Goal: Task Accomplishment & Management: Use online tool/utility

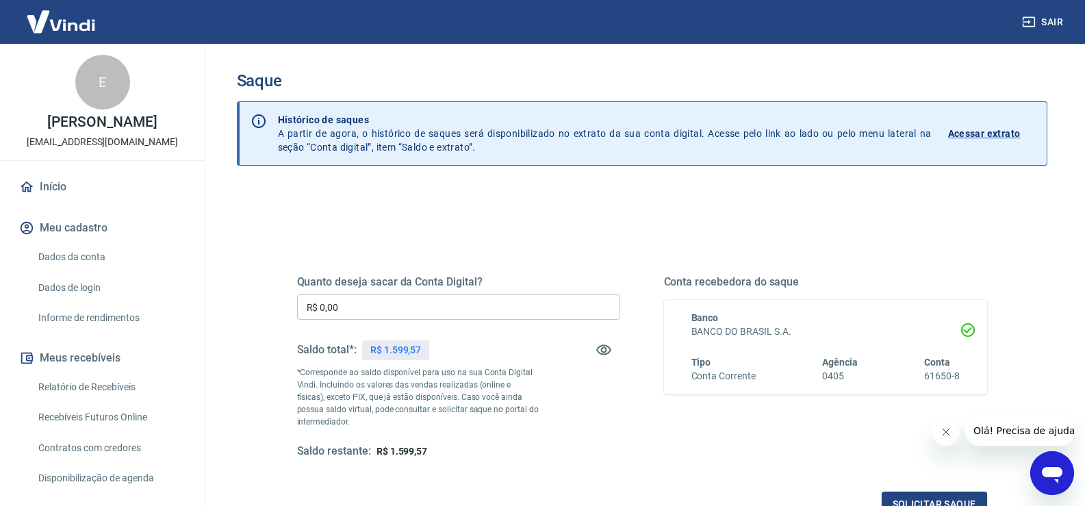
click at [463, 317] on input "R$ 0,00" at bounding box center [458, 306] width 323 height 25
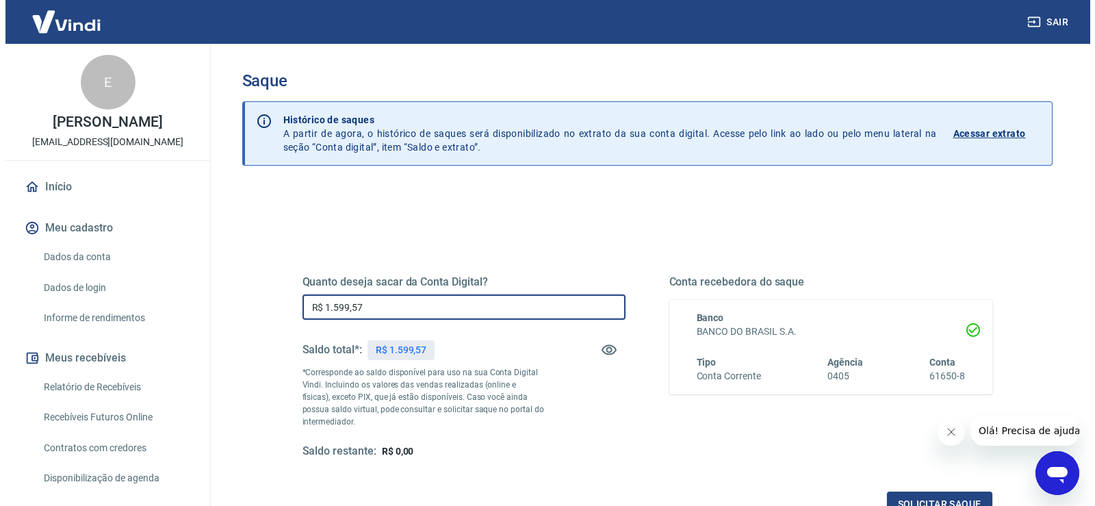
scroll to position [68, 0]
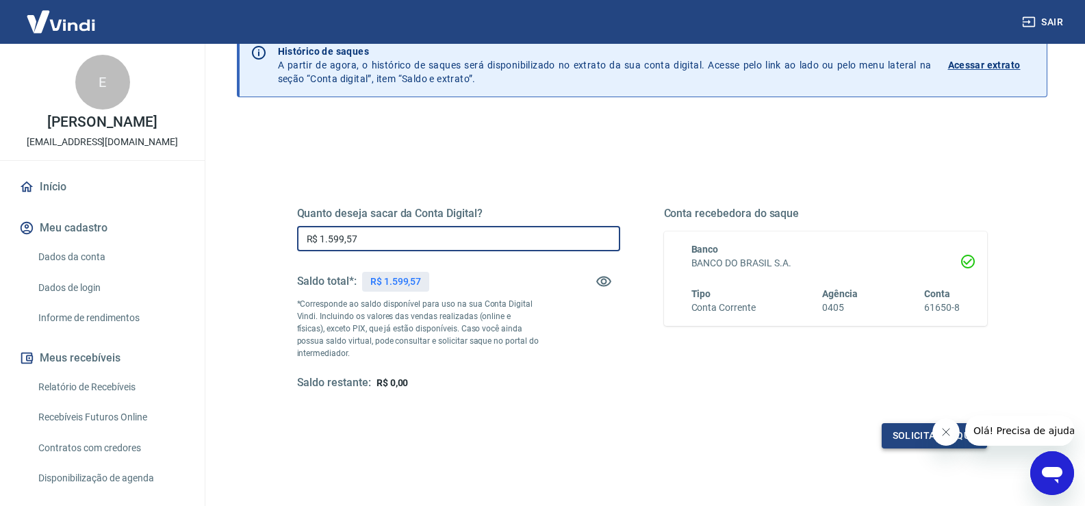
type input "R$ 1.599,57"
click at [889, 433] on button "Solicitar saque" at bounding box center [934, 435] width 105 height 25
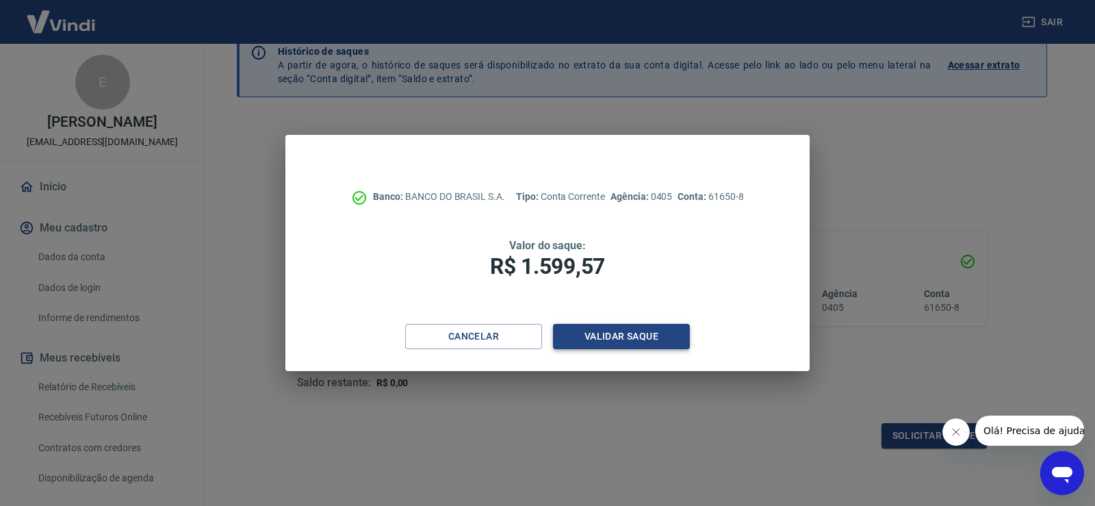
click at [604, 329] on button "Validar saque" at bounding box center [621, 336] width 137 height 25
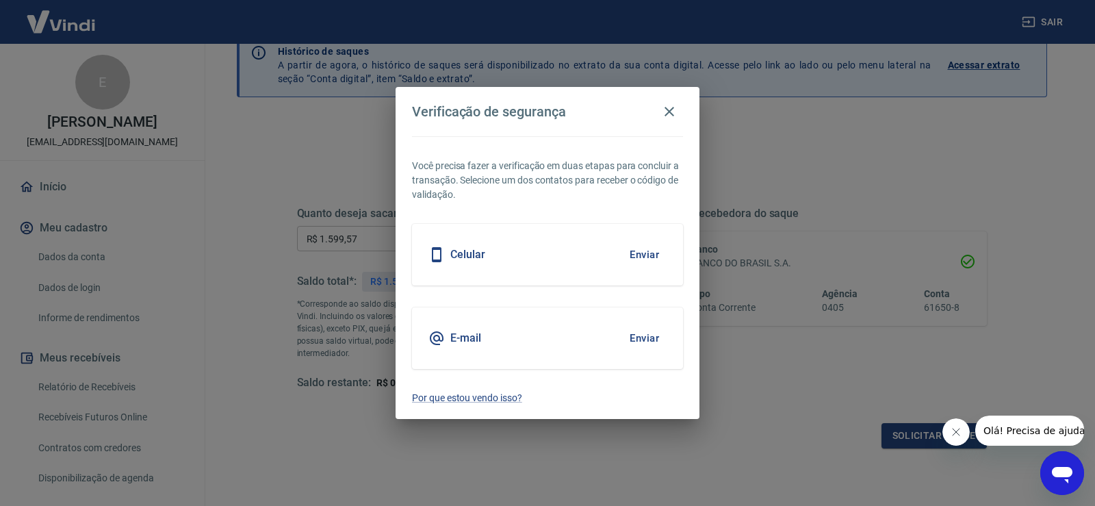
click at [655, 255] on button "Enviar" at bounding box center [644, 254] width 44 height 29
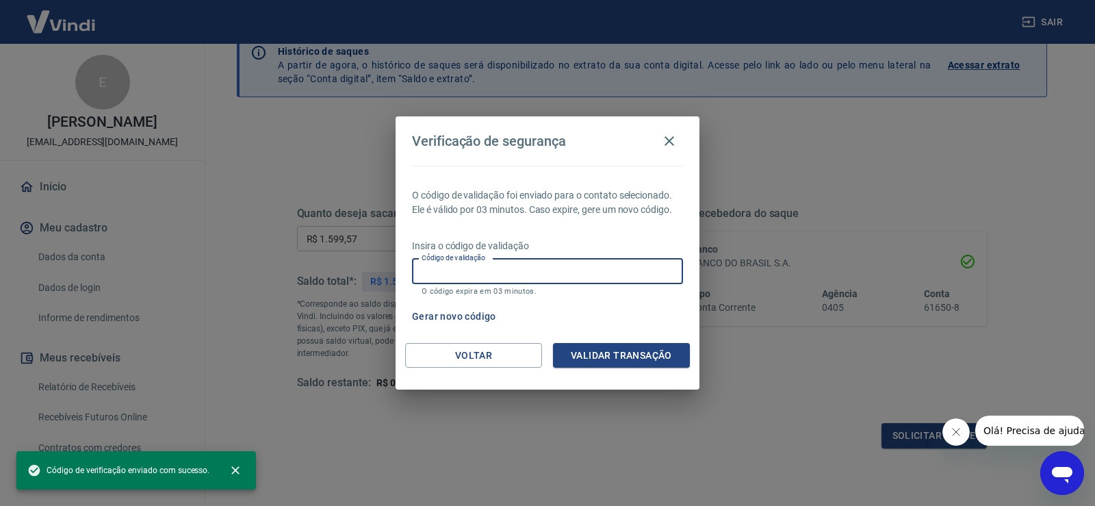
click at [634, 261] on input "Código de validação" at bounding box center [547, 271] width 271 height 25
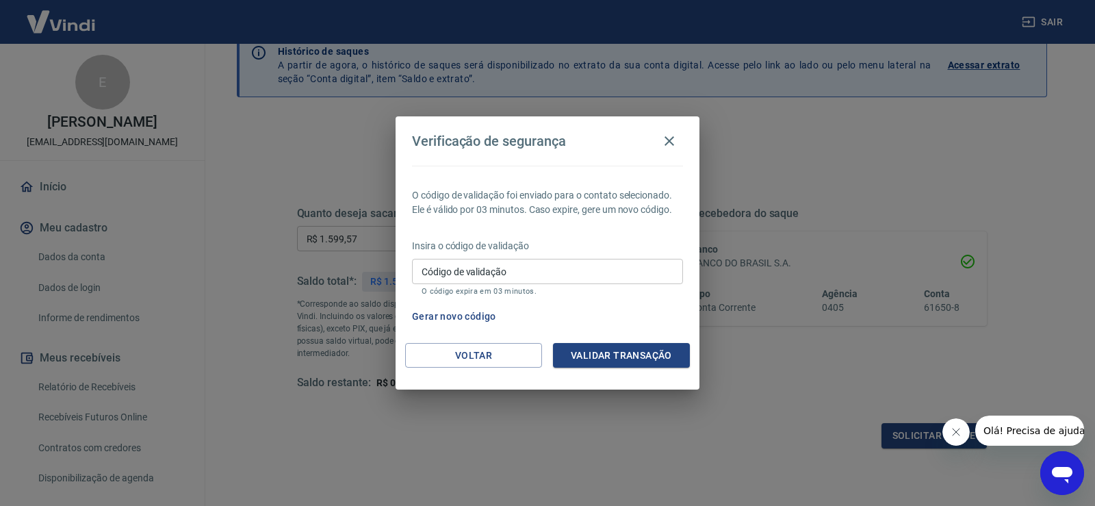
click at [945, 437] on button "Fechar mensagem da empresa" at bounding box center [955, 431] width 27 height 27
click at [797, 405] on div "Verificação de segurança O código de validação foi enviado para o contato selec…" at bounding box center [547, 253] width 1095 height 506
click at [507, 365] on button "Voltar" at bounding box center [473, 355] width 137 height 25
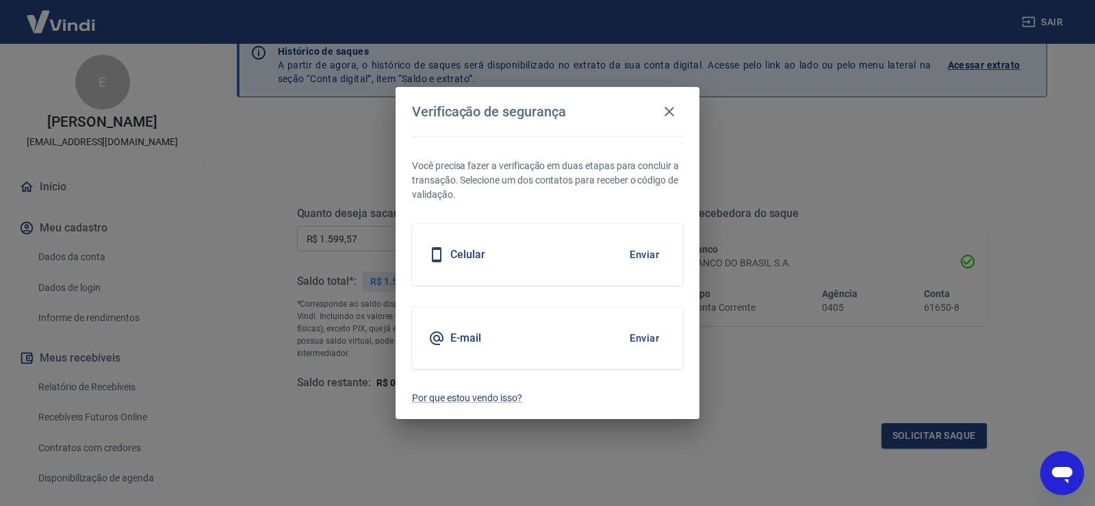
click at [652, 340] on button "Enviar" at bounding box center [644, 338] width 44 height 29
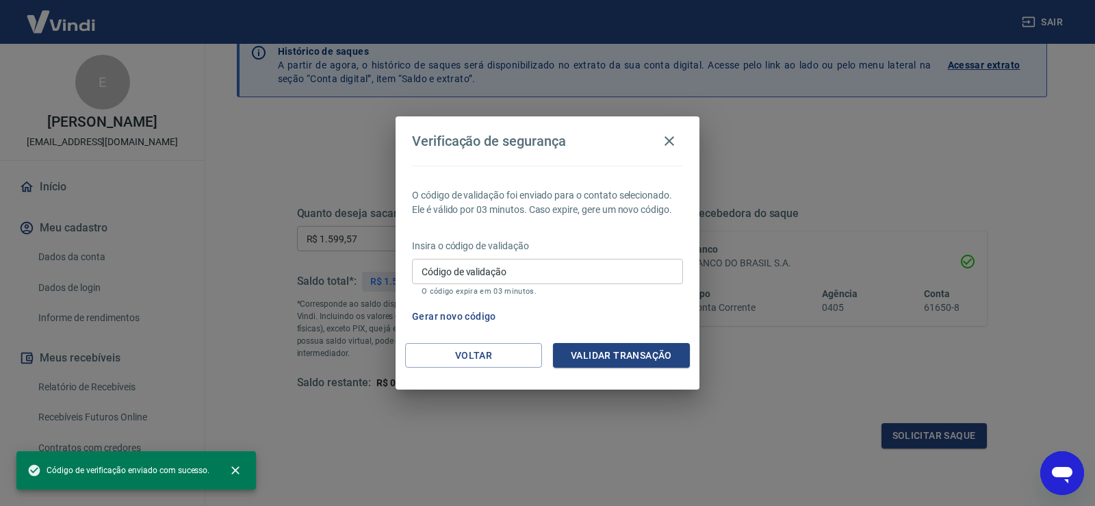
click at [466, 277] on input "Código de validação" at bounding box center [547, 271] width 271 height 25
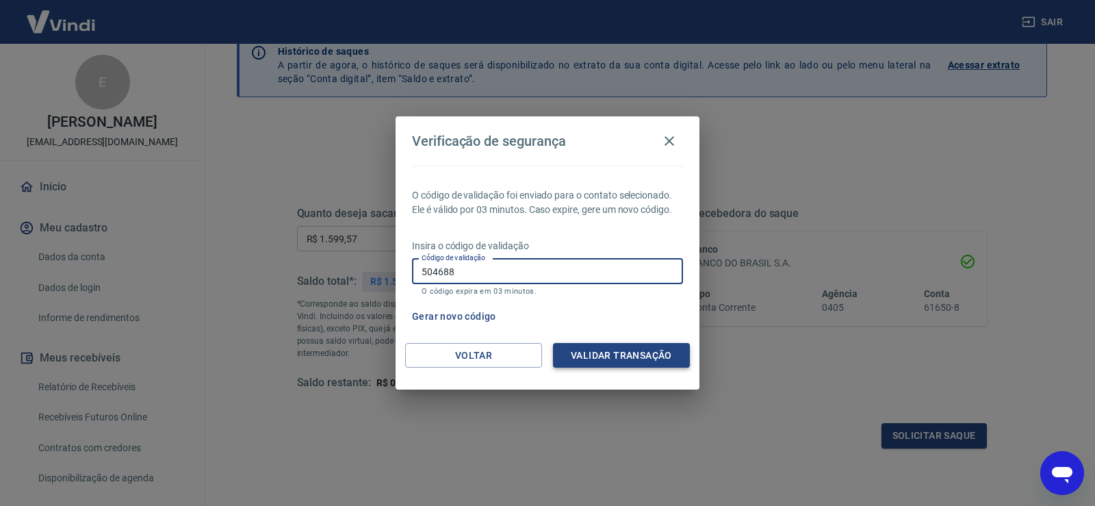
type input "504688"
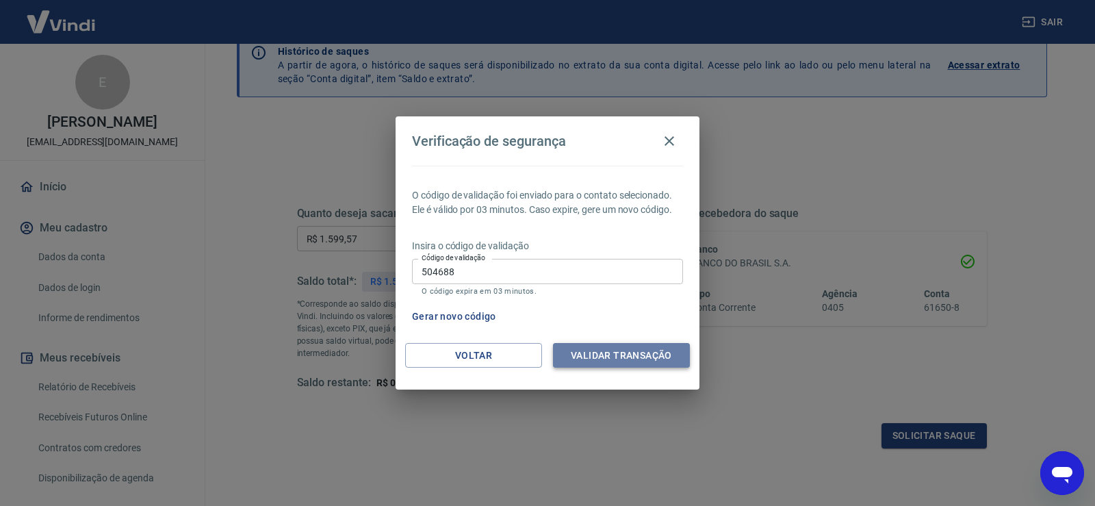
click at [628, 355] on button "Validar transação" at bounding box center [621, 355] width 137 height 25
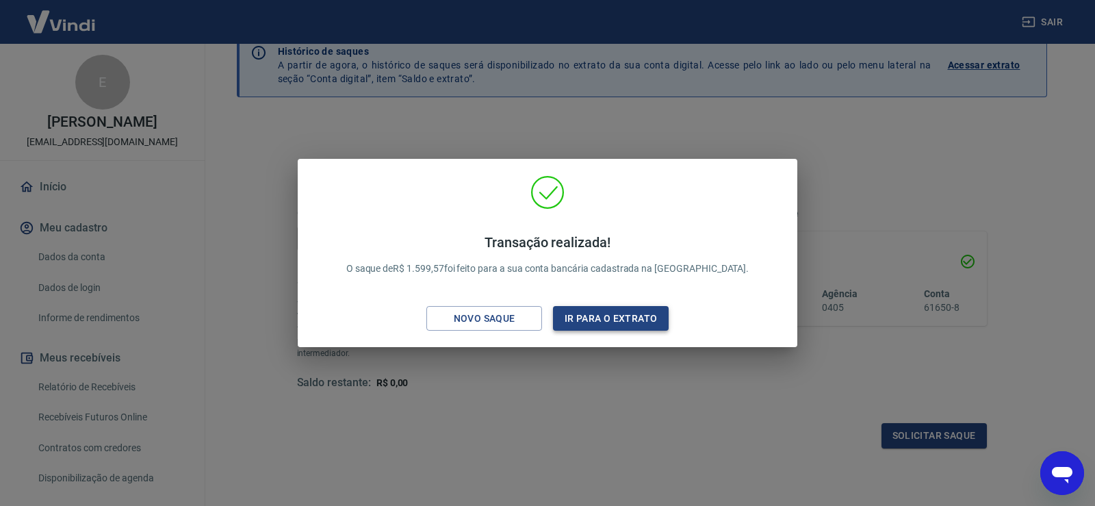
click at [629, 322] on button "Ir para o extrato" at bounding box center [611, 318] width 116 height 25
